Goal: Download file/media

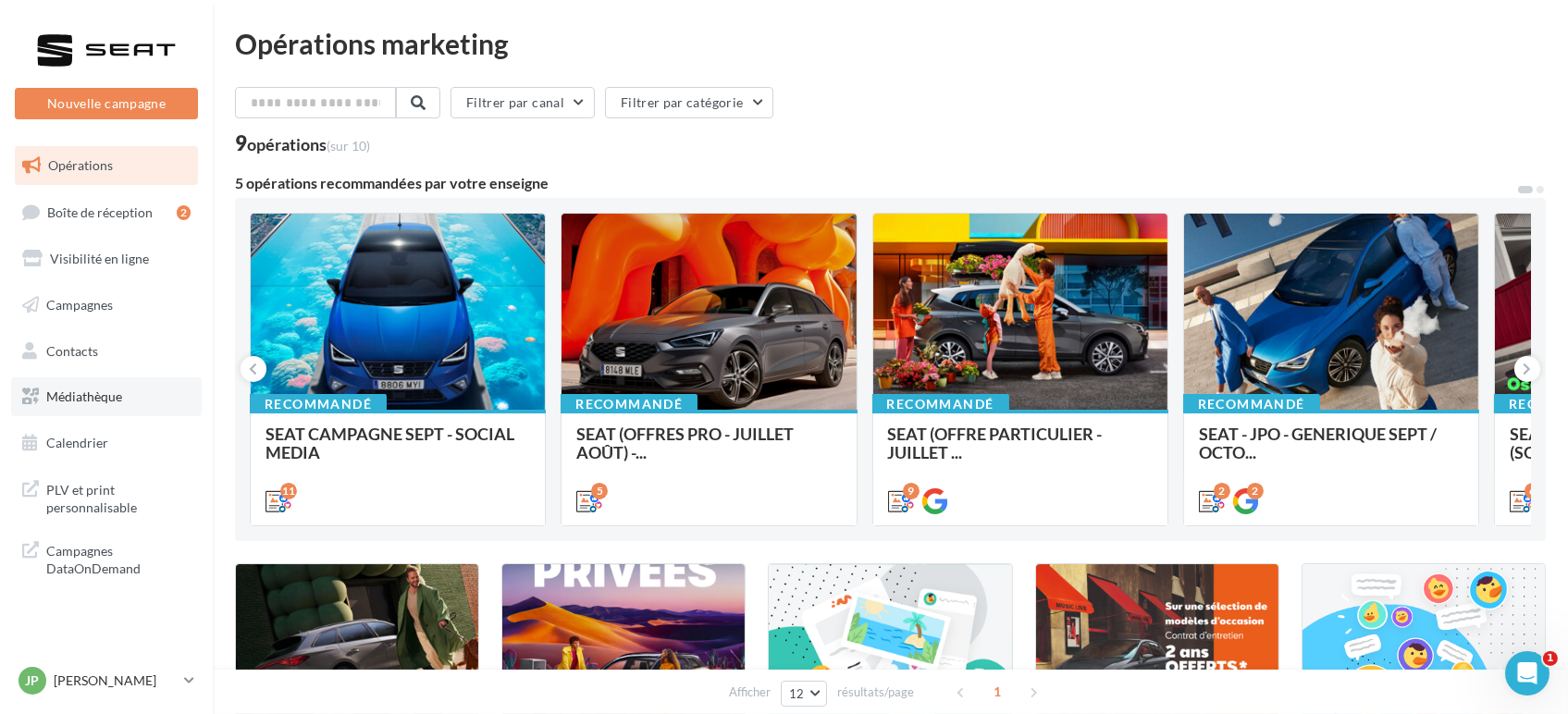
click at [97, 405] on link "Médiathèque" at bounding box center [106, 396] width 191 height 38
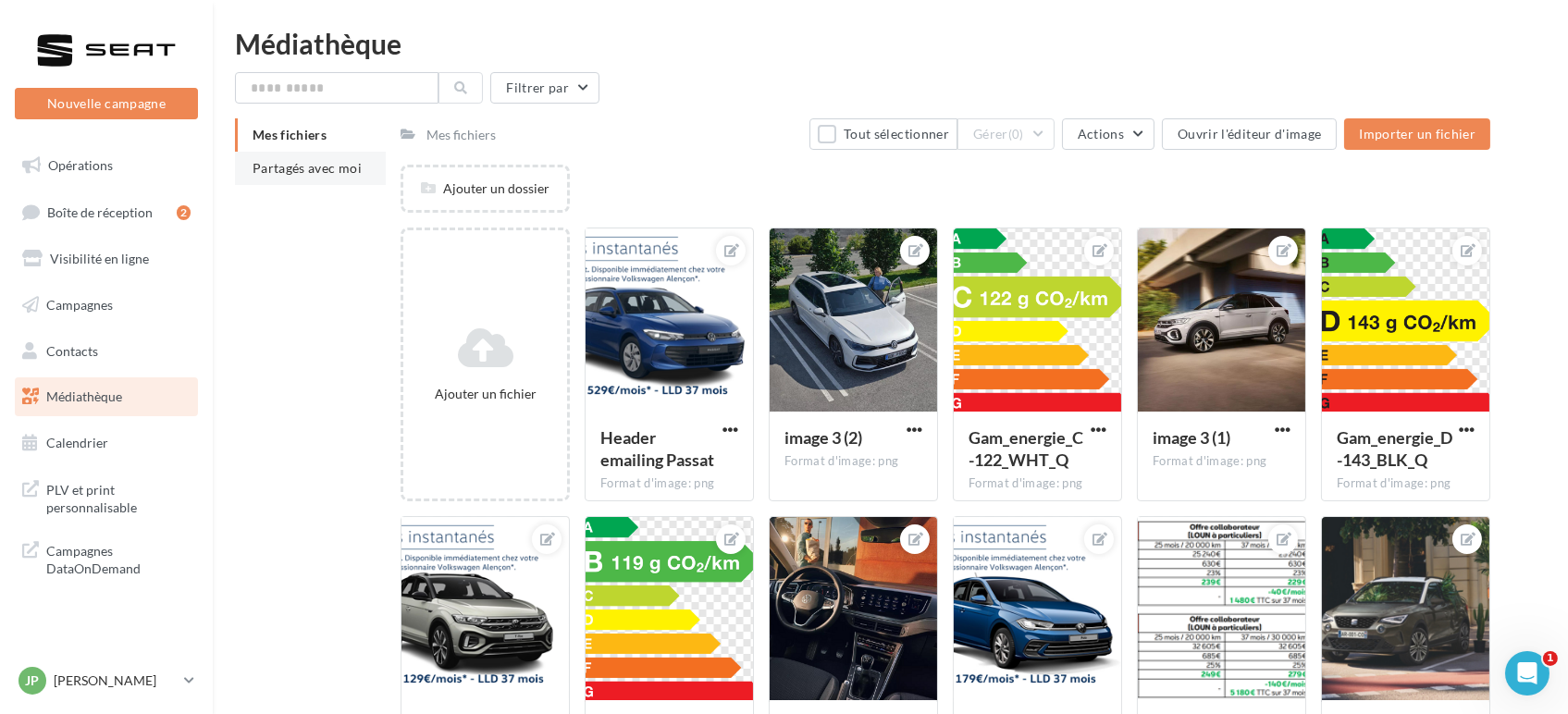
click at [332, 158] on li "Partagés avec moi" at bounding box center [310, 168] width 151 height 33
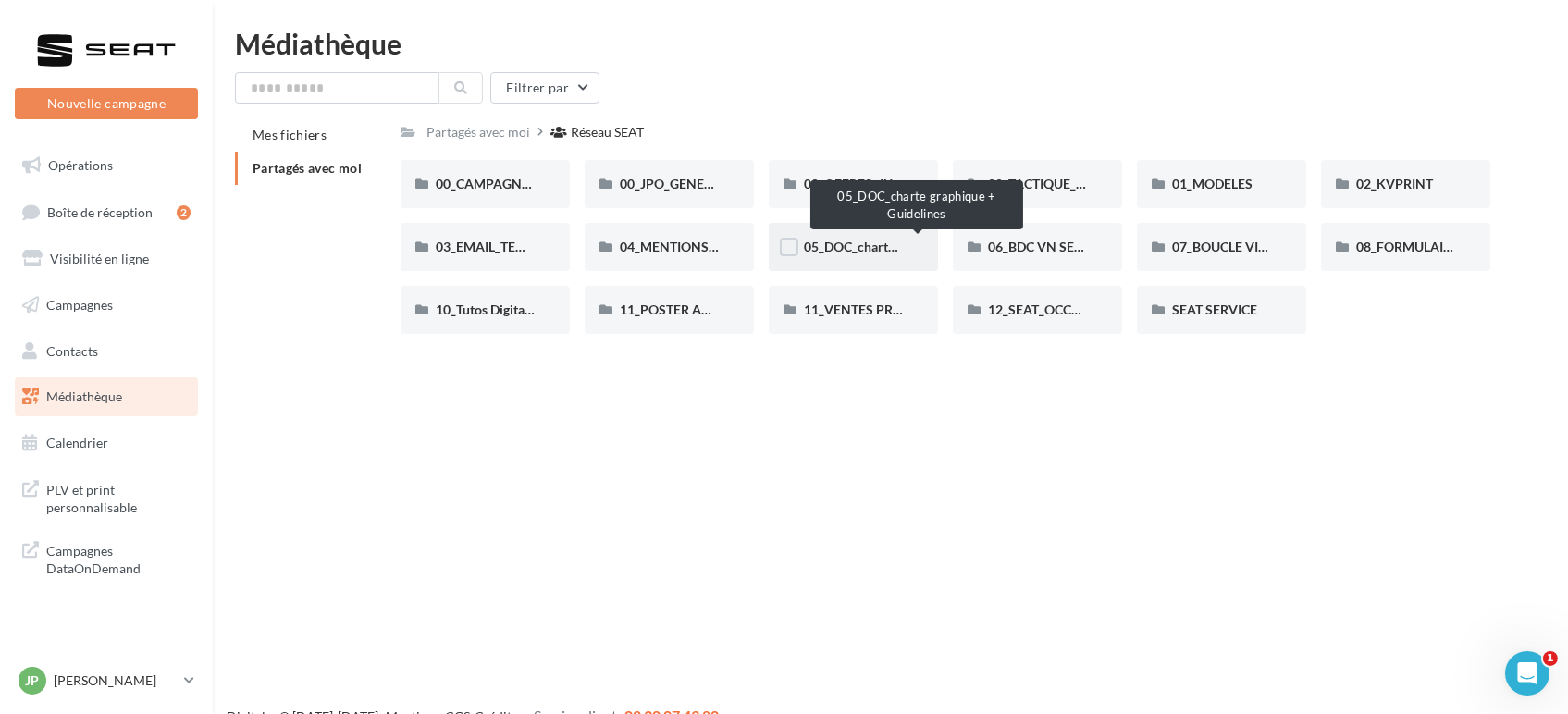
click at [879, 240] on span "05_DOC_charte graphique + Guidelines" at bounding box center [916, 247] width 225 height 16
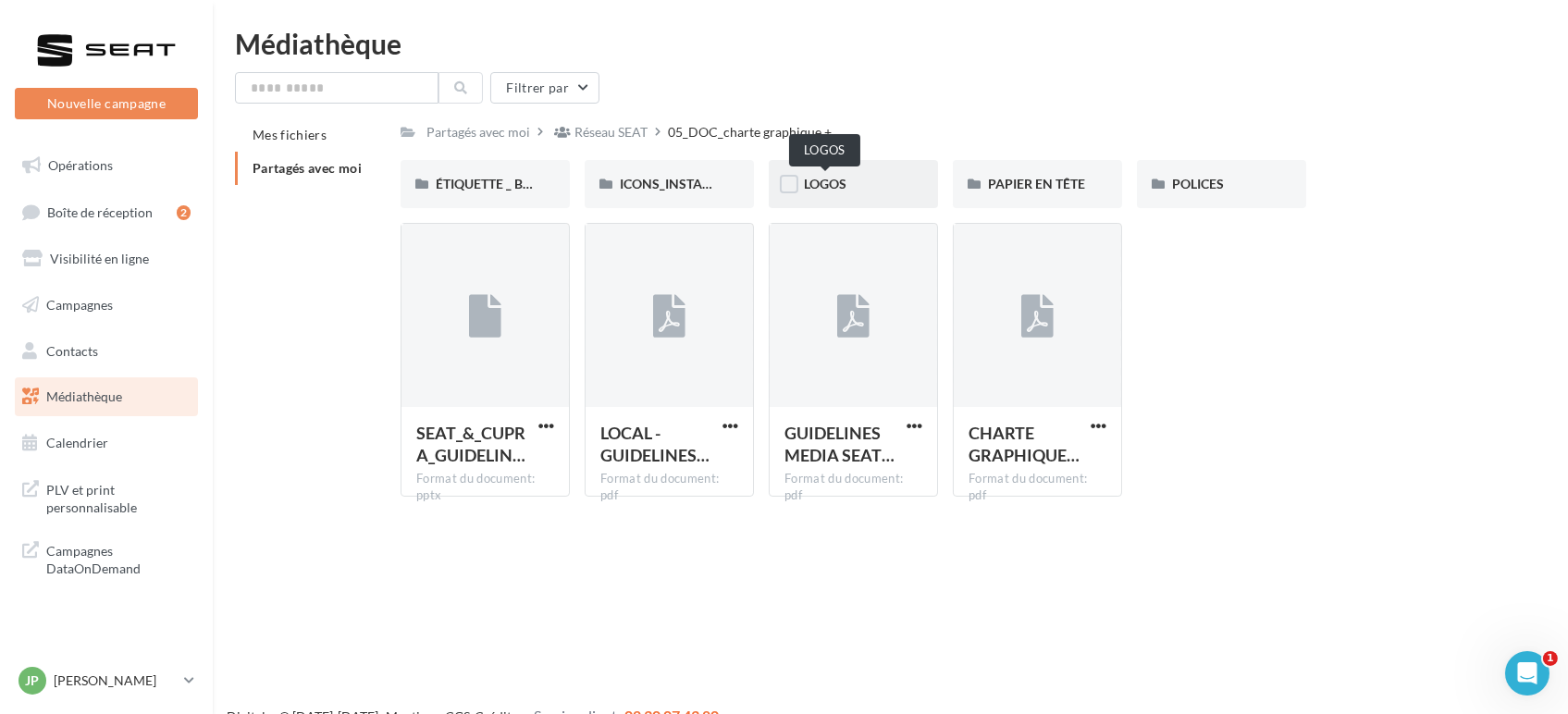
click at [842, 179] on span "LOGOS" at bounding box center [824, 184] width 42 height 16
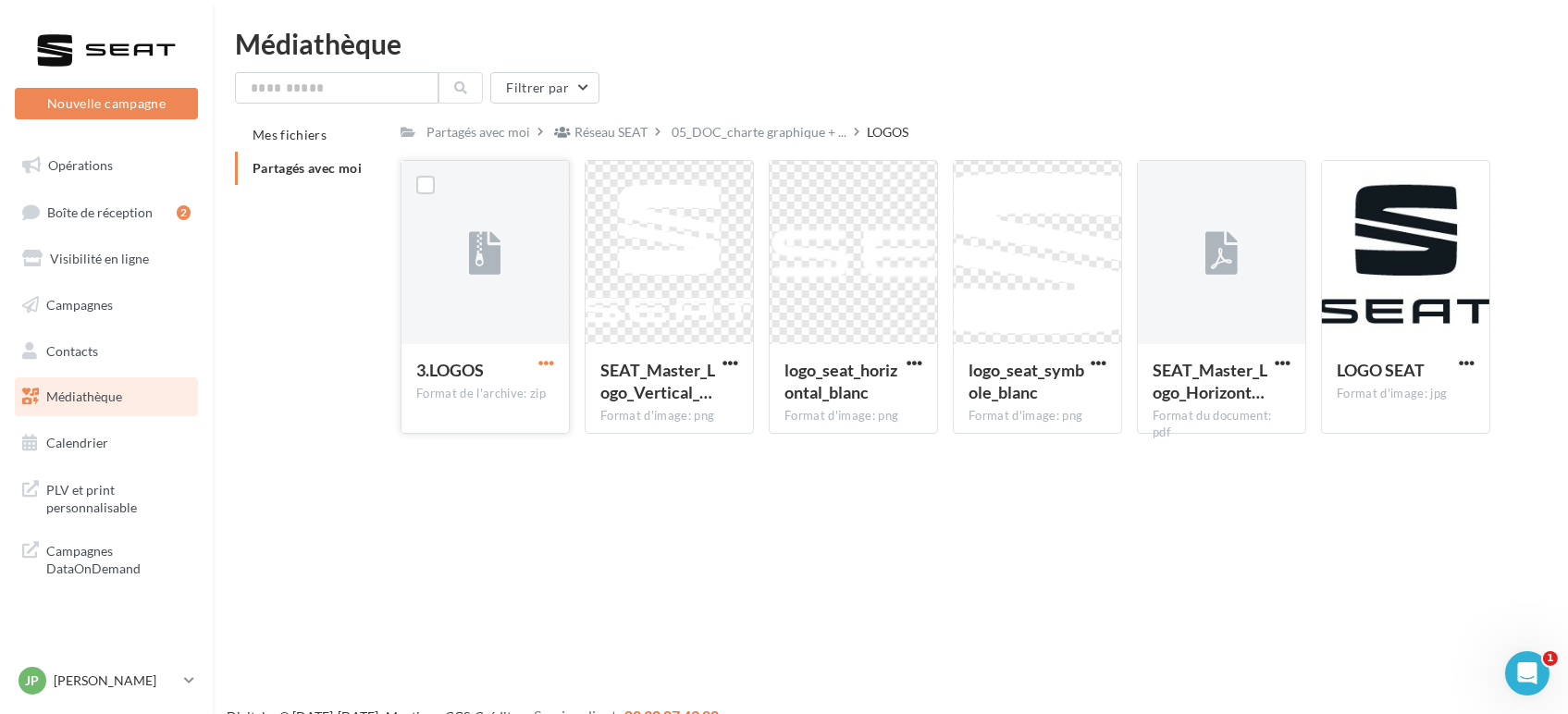
click at [545, 358] on span "button" at bounding box center [546, 363] width 16 height 16
click at [444, 396] on button "Télécharger" at bounding box center [465, 399] width 185 height 48
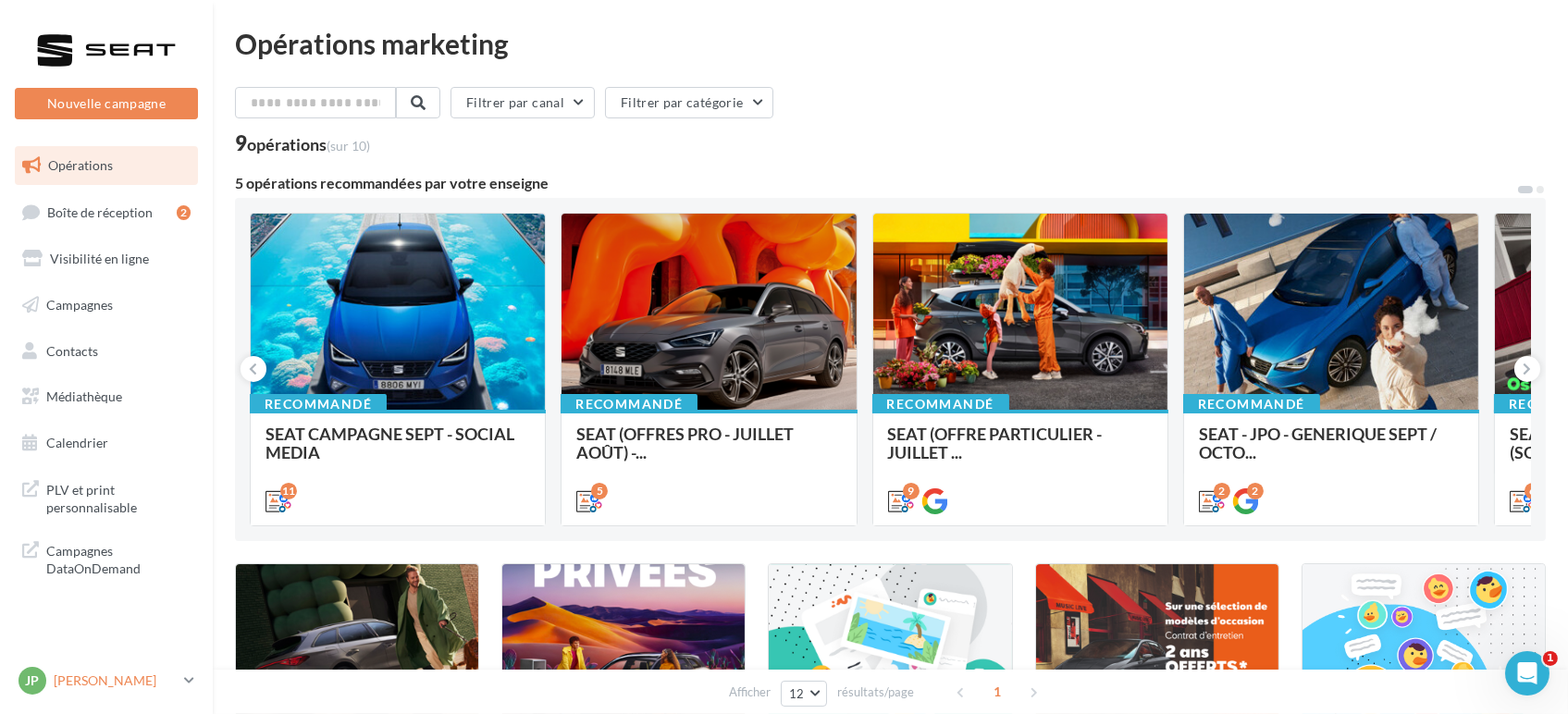
click at [129, 688] on p "[PERSON_NAME]" at bounding box center [115, 681] width 123 height 19
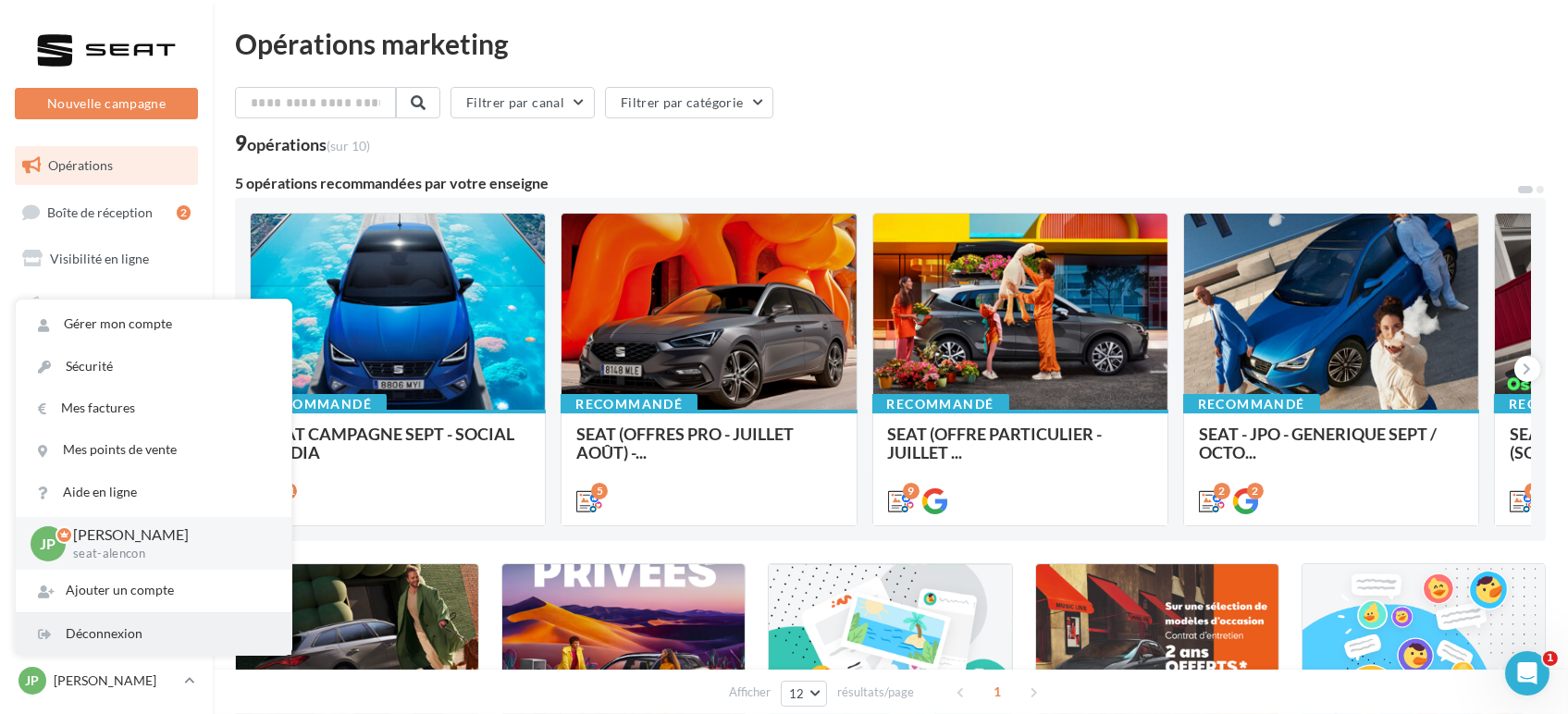
click at [100, 627] on div "Déconnexion" at bounding box center [153, 633] width 275 height 41
